Goal: Register for event/course

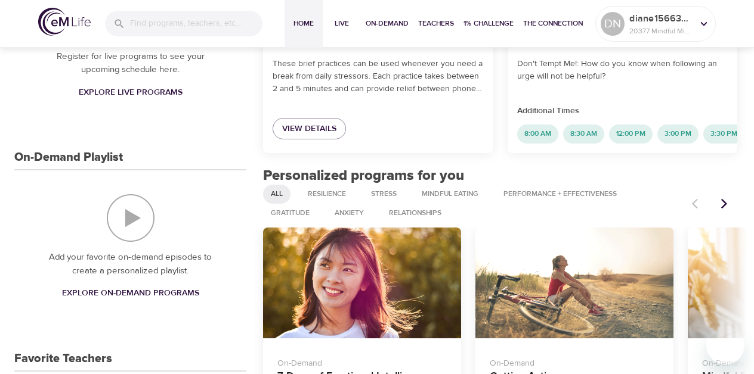
scroll to position [239, 0]
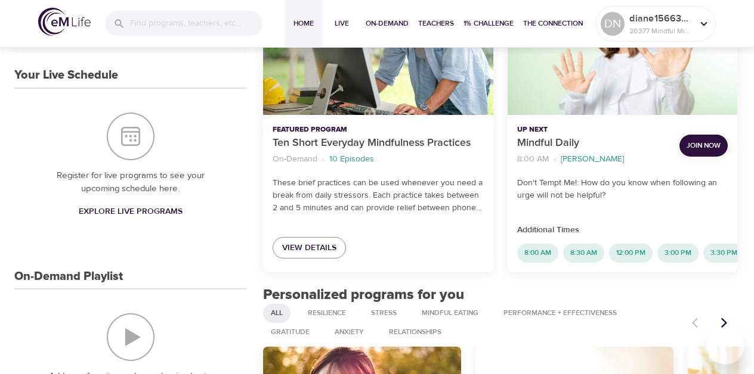
click at [707, 138] on button "Join Now" at bounding box center [703, 146] width 48 height 22
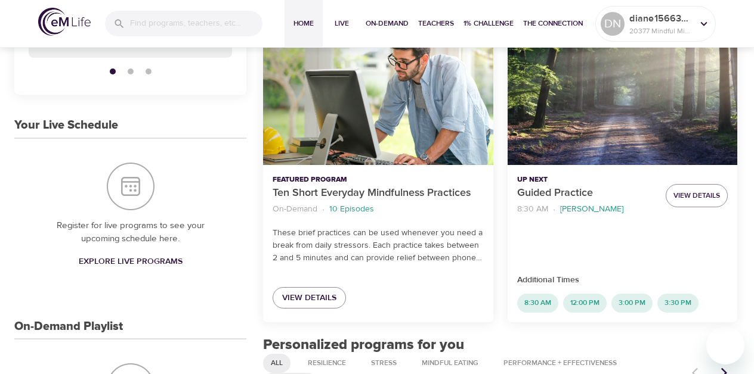
scroll to position [198, 0]
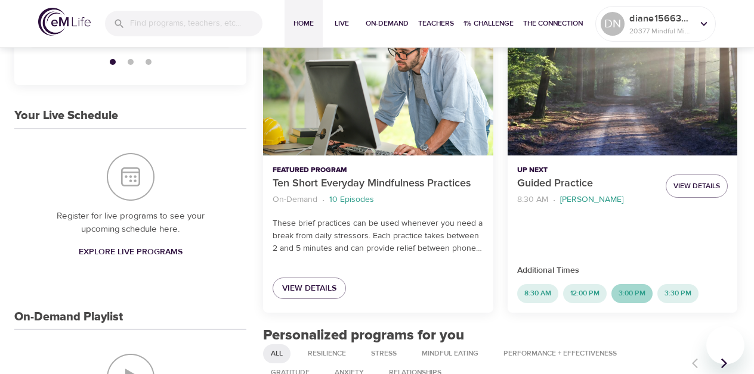
click at [630, 292] on span "3:00 PM" at bounding box center [631, 294] width 41 height 10
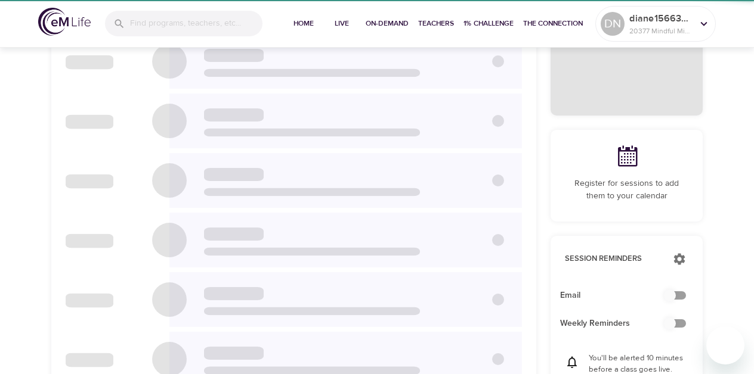
scroll to position [77, 0]
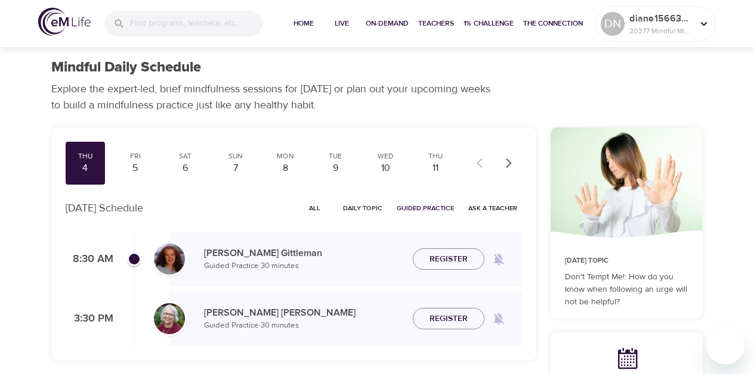
checkbox input "true"
click at [448, 314] on span "Register" at bounding box center [448, 319] width 38 height 15
